Goal: Information Seeking & Learning: Learn about a topic

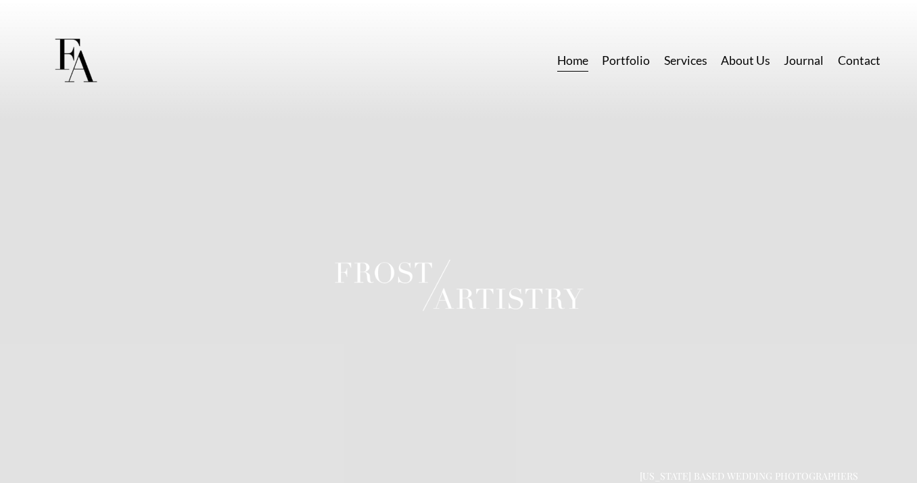
click at [633, 62] on link "Portfolio" at bounding box center [626, 61] width 48 height 24
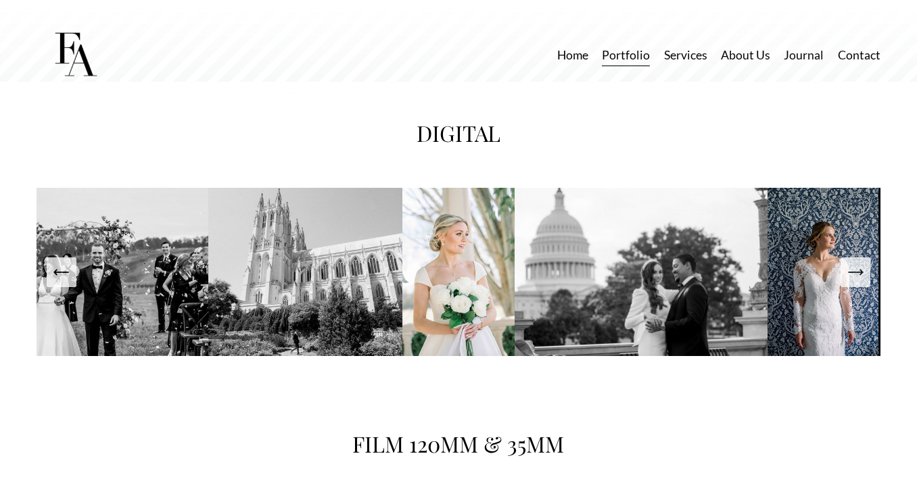
scroll to position [2004, 0]
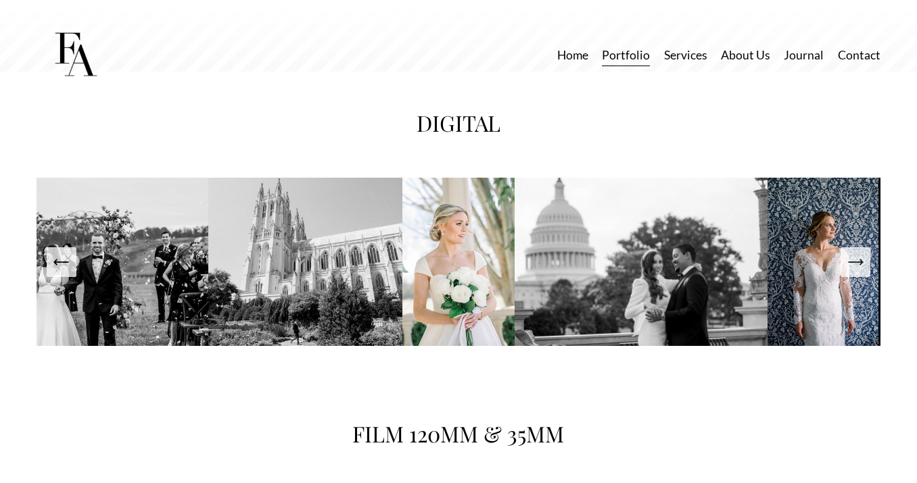
click at [490, 306] on img at bounding box center [458, 262] width 112 height 168
click at [859, 262] on icon "Next Slide" at bounding box center [855, 262] width 14 height 0
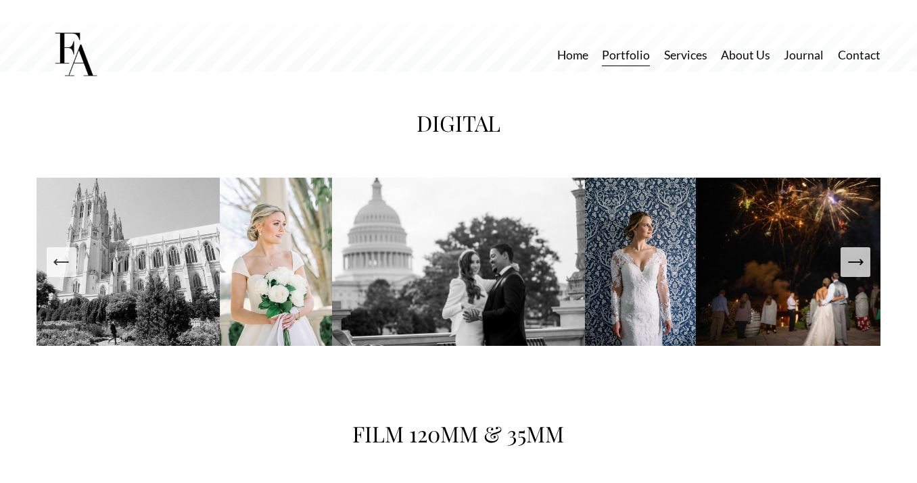
click at [859, 262] on icon "Next Slide" at bounding box center [855, 262] width 14 height 0
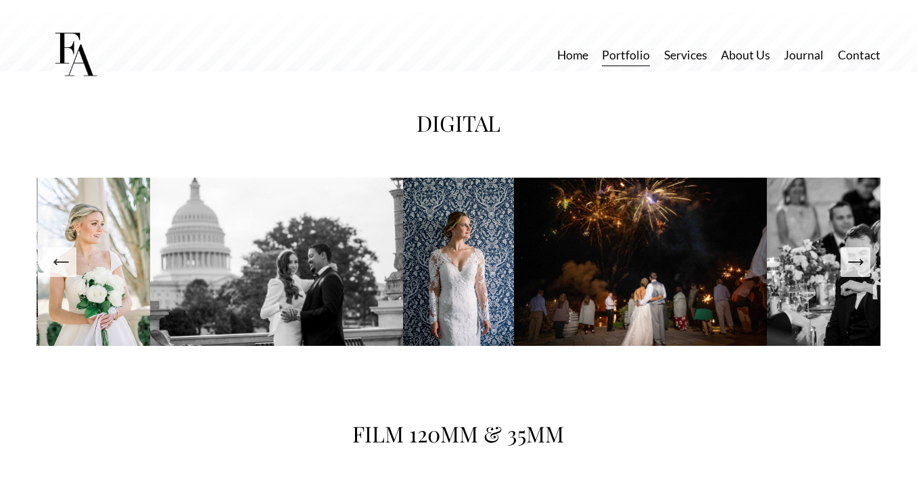
click at [859, 262] on icon "Next Slide" at bounding box center [855, 262] width 14 height 0
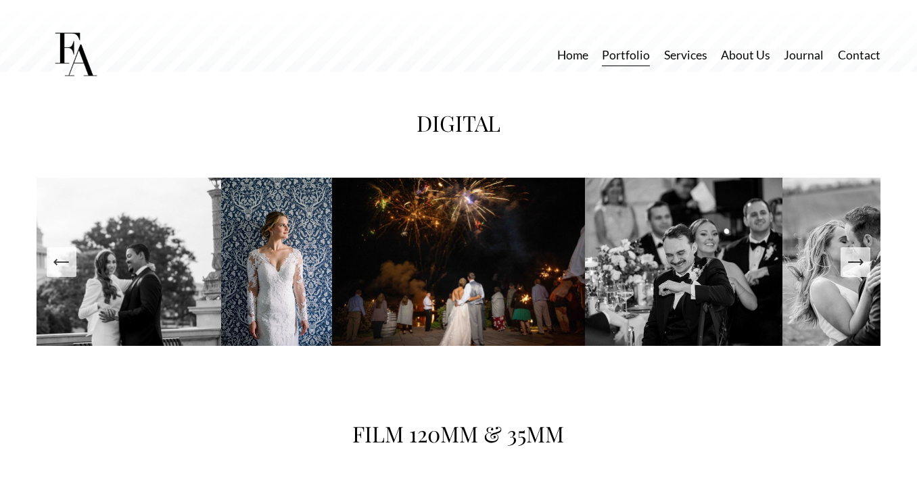
click at [859, 262] on icon "Next Slide" at bounding box center [855, 262] width 14 height 0
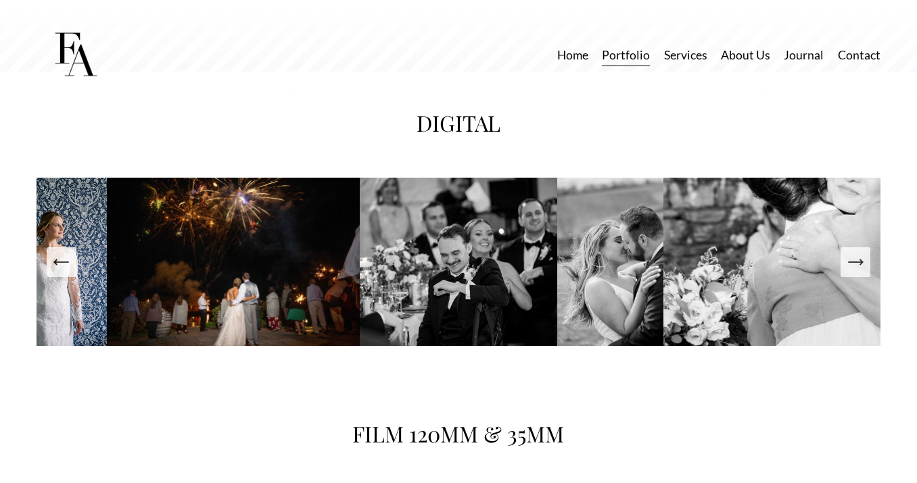
click at [859, 262] on icon "Next Slide" at bounding box center [855, 262] width 14 height 0
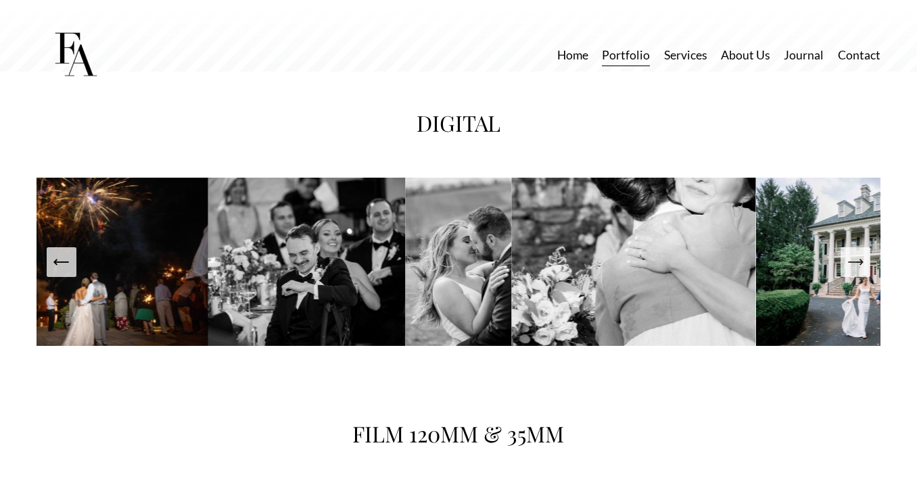
click at [859, 262] on icon "Next Slide" at bounding box center [855, 262] width 14 height 0
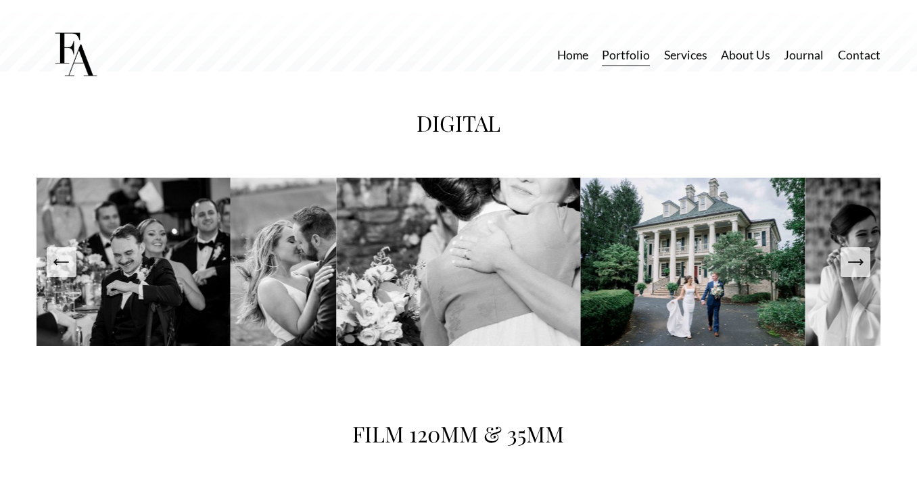
click at [859, 262] on icon "Next Slide" at bounding box center [855, 262] width 14 height 0
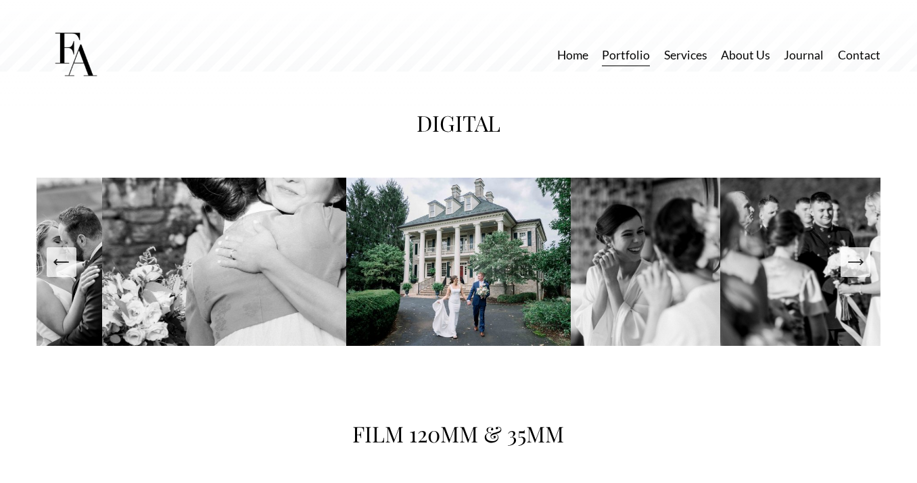
click at [859, 262] on icon "Next Slide" at bounding box center [855, 262] width 14 height 0
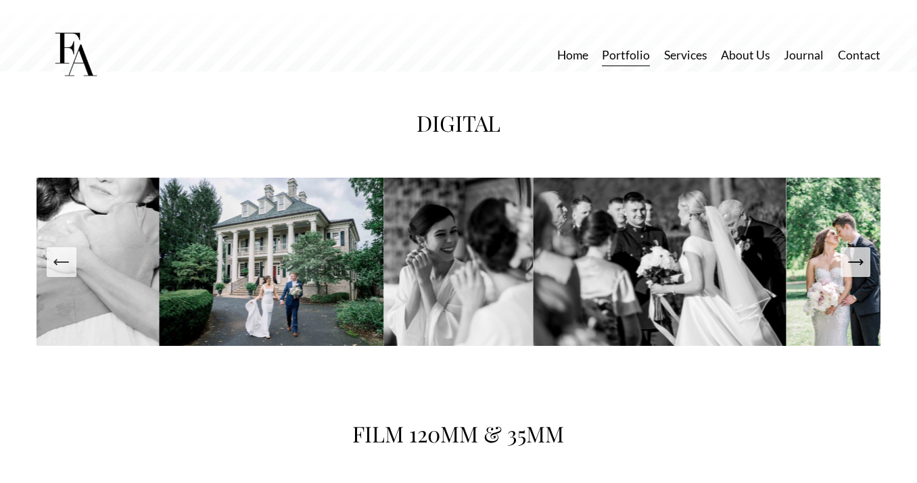
click at [859, 262] on icon "Next Slide" at bounding box center [855, 262] width 14 height 0
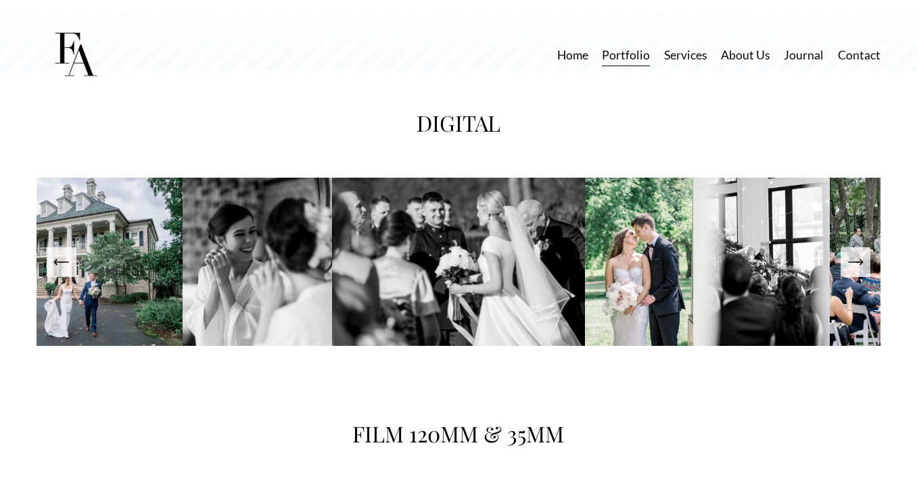
click at [859, 262] on icon "Next Slide" at bounding box center [855, 262] width 14 height 0
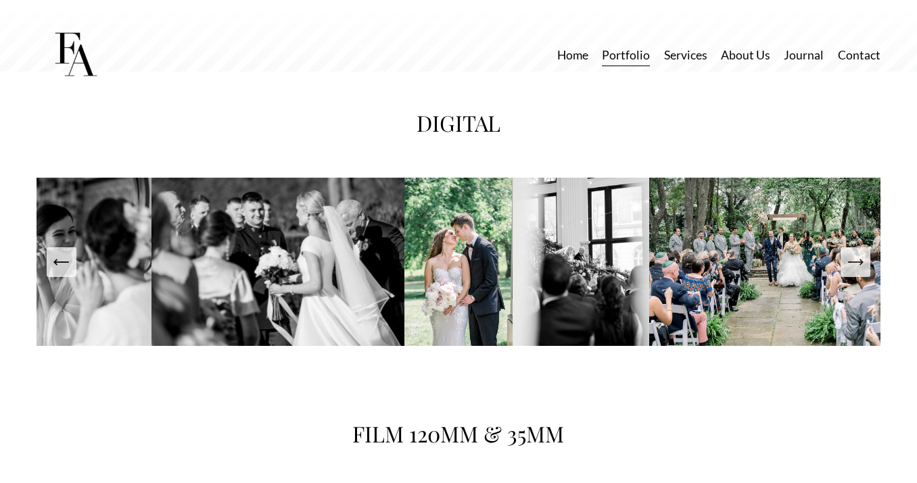
click at [859, 262] on icon "Next Slide" at bounding box center [855, 262] width 14 height 0
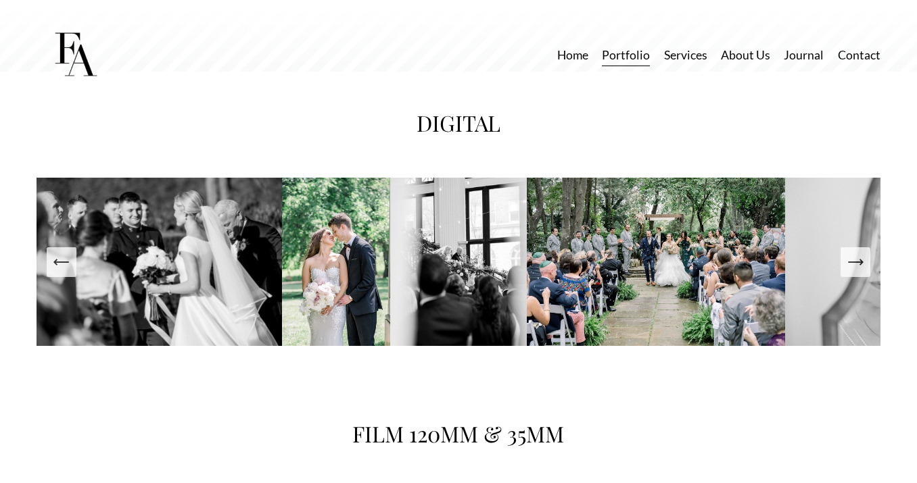
click at [859, 262] on icon "Next Slide" at bounding box center [855, 262] width 14 height 0
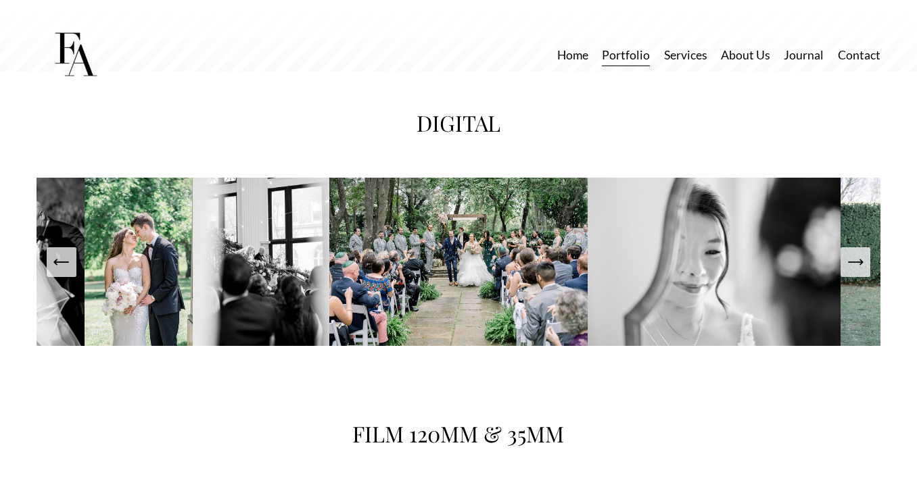
click at [859, 262] on icon "Next Slide" at bounding box center [855, 262] width 14 height 0
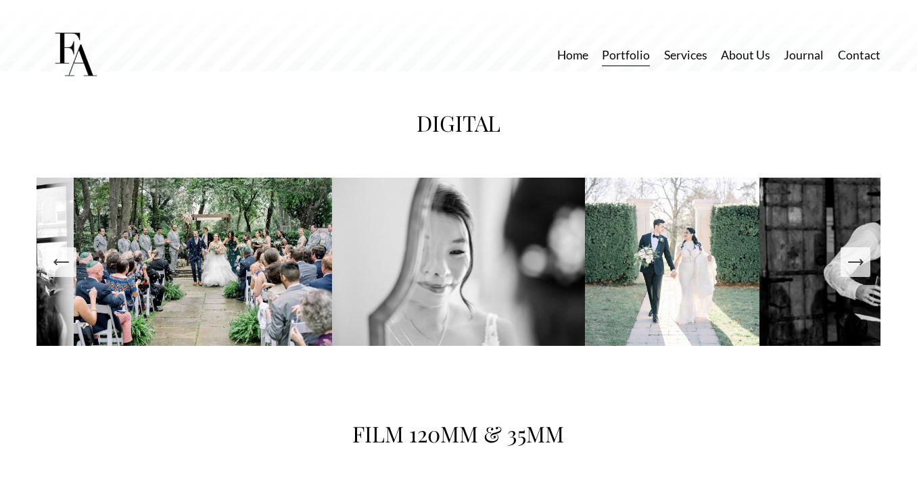
click at [859, 262] on icon "Next Slide" at bounding box center [855, 262] width 14 height 0
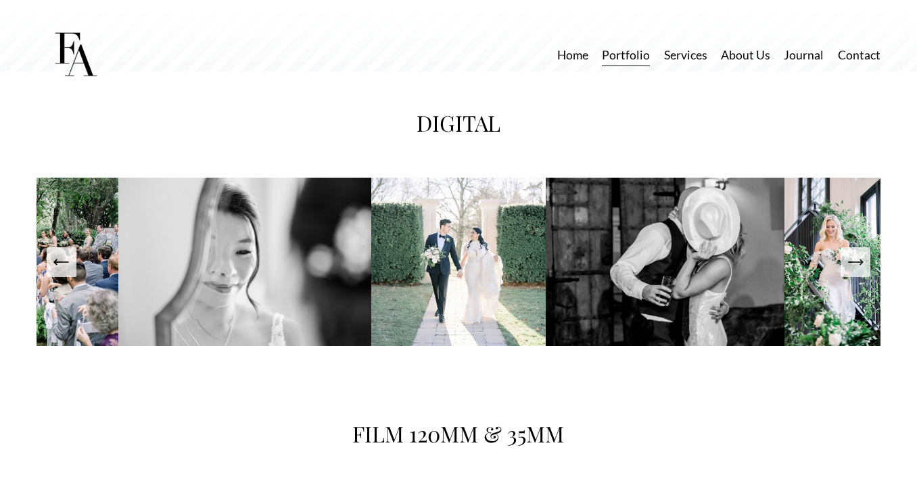
click at [859, 262] on icon "Next Slide" at bounding box center [855, 262] width 14 height 0
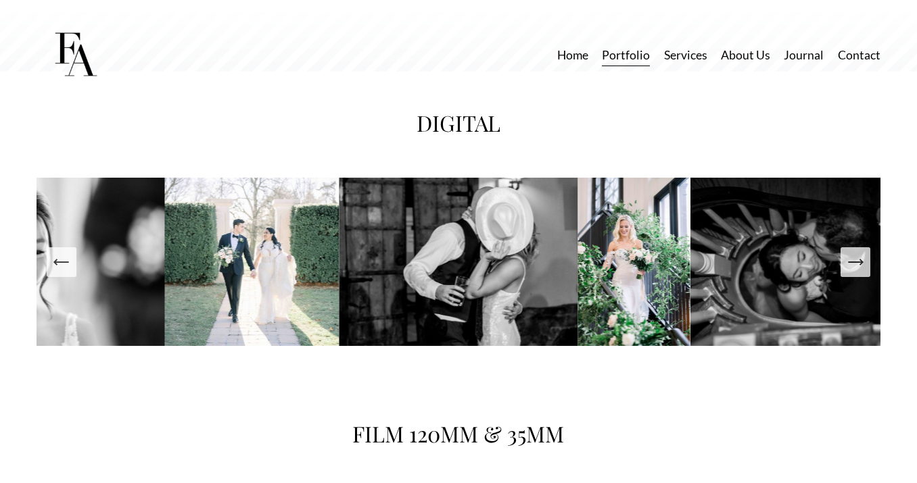
click at [859, 262] on icon "Next Slide" at bounding box center [855, 262] width 14 height 0
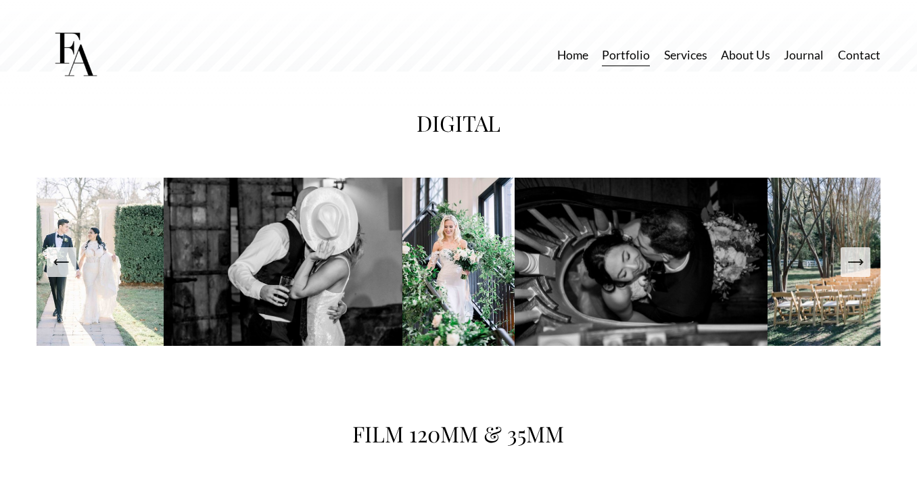
click at [859, 262] on icon "Next Slide" at bounding box center [855, 262] width 14 height 0
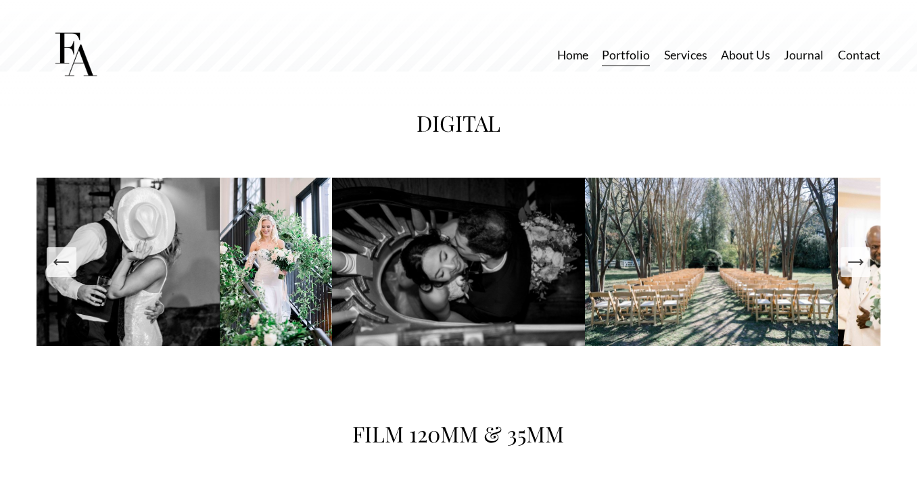
click at [859, 262] on icon "Next Slide" at bounding box center [855, 262] width 14 height 0
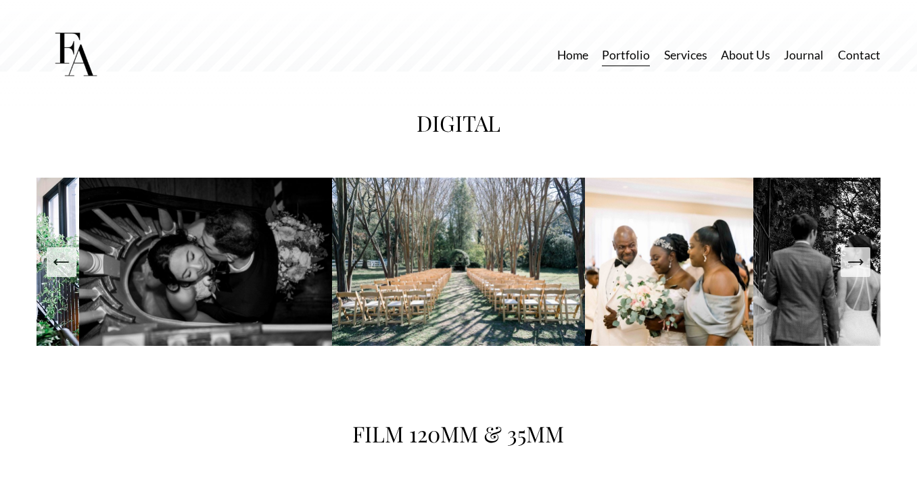
click at [859, 262] on icon "Next Slide" at bounding box center [855, 262] width 14 height 0
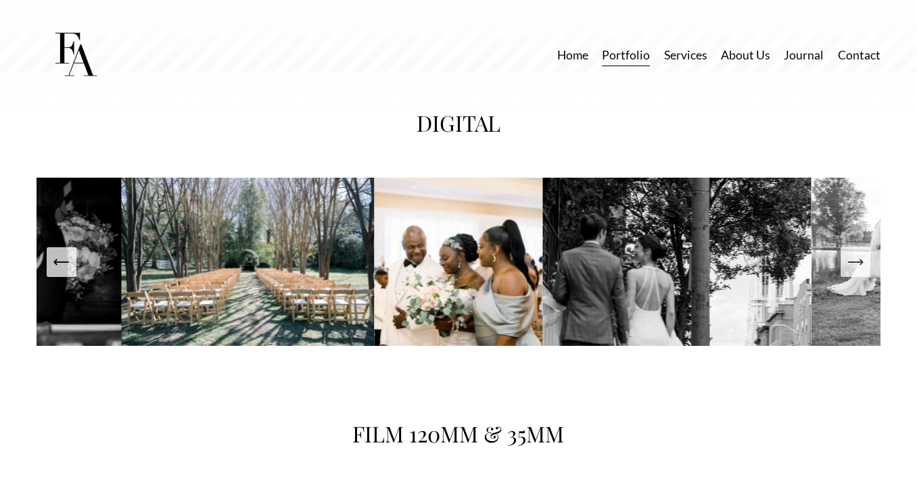
click at [859, 262] on icon "Next Slide" at bounding box center [855, 262] width 14 height 0
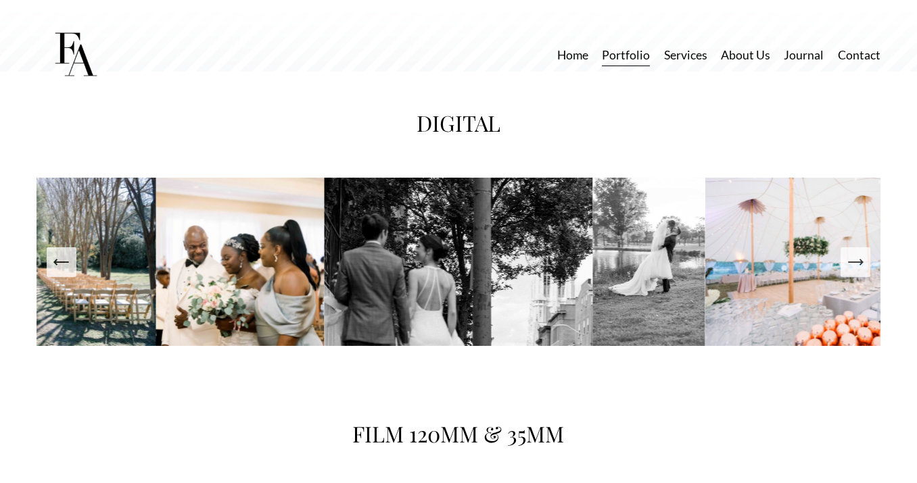
click at [859, 262] on icon "Next Slide" at bounding box center [855, 262] width 14 height 0
